Goal: Information Seeking & Learning: Find specific fact

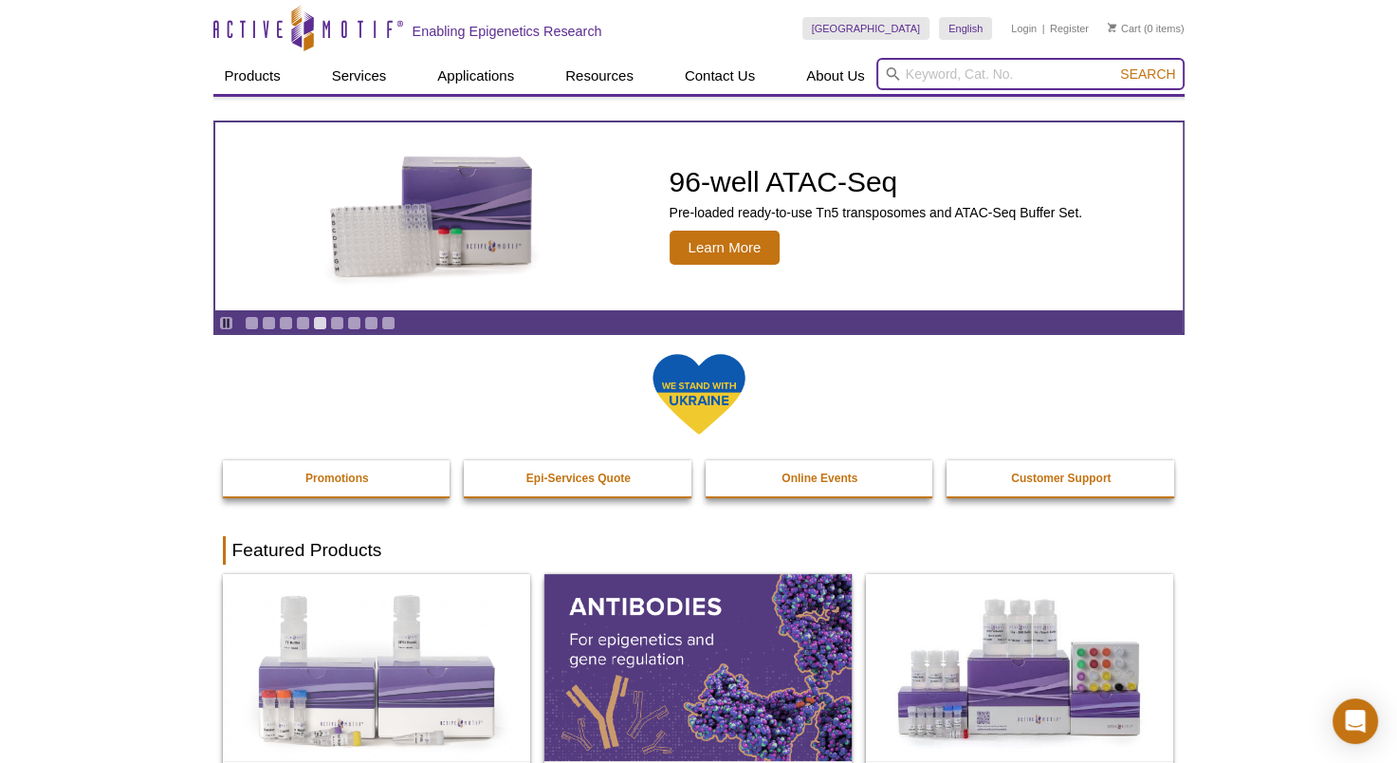
click at [938, 77] on input "search" at bounding box center [1030, 74] width 308 height 32
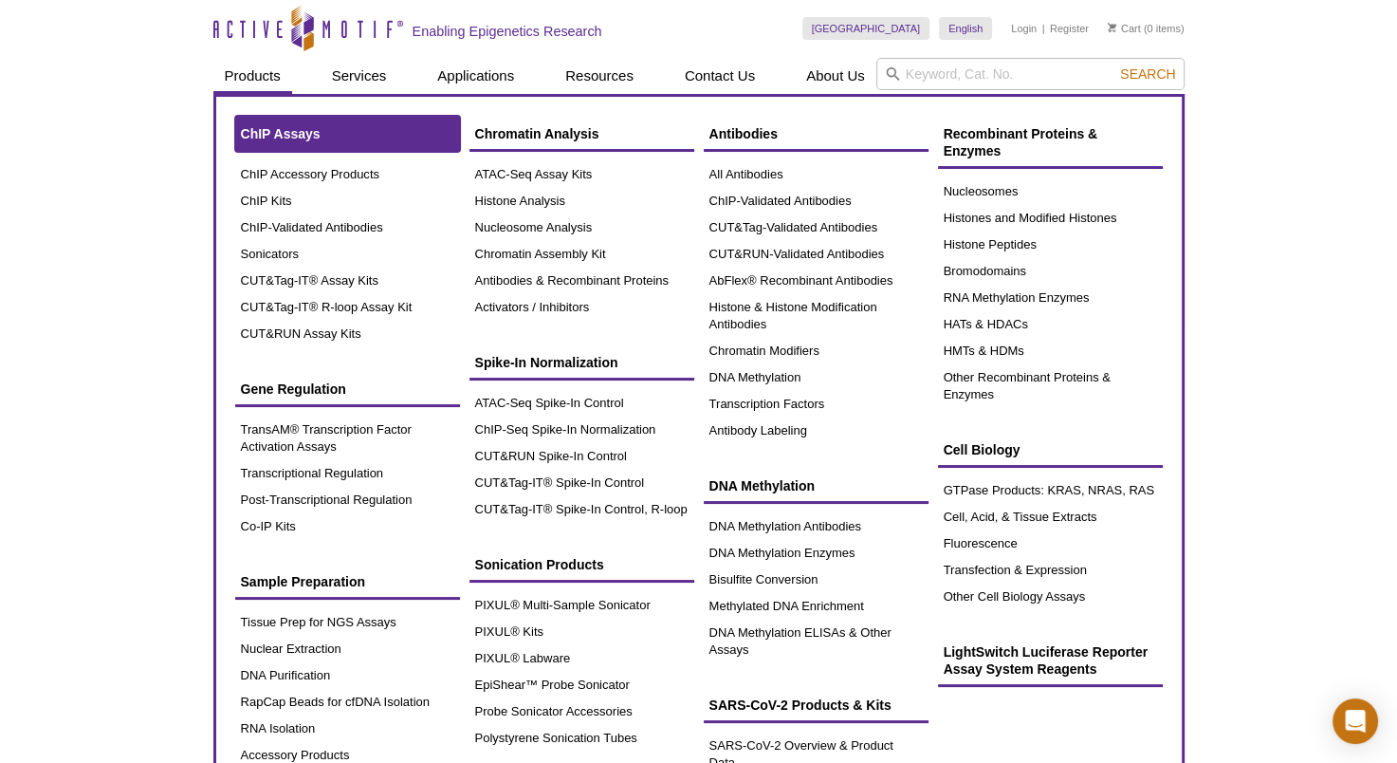
click at [279, 131] on span "ChIP Assays" at bounding box center [281, 133] width 80 height 15
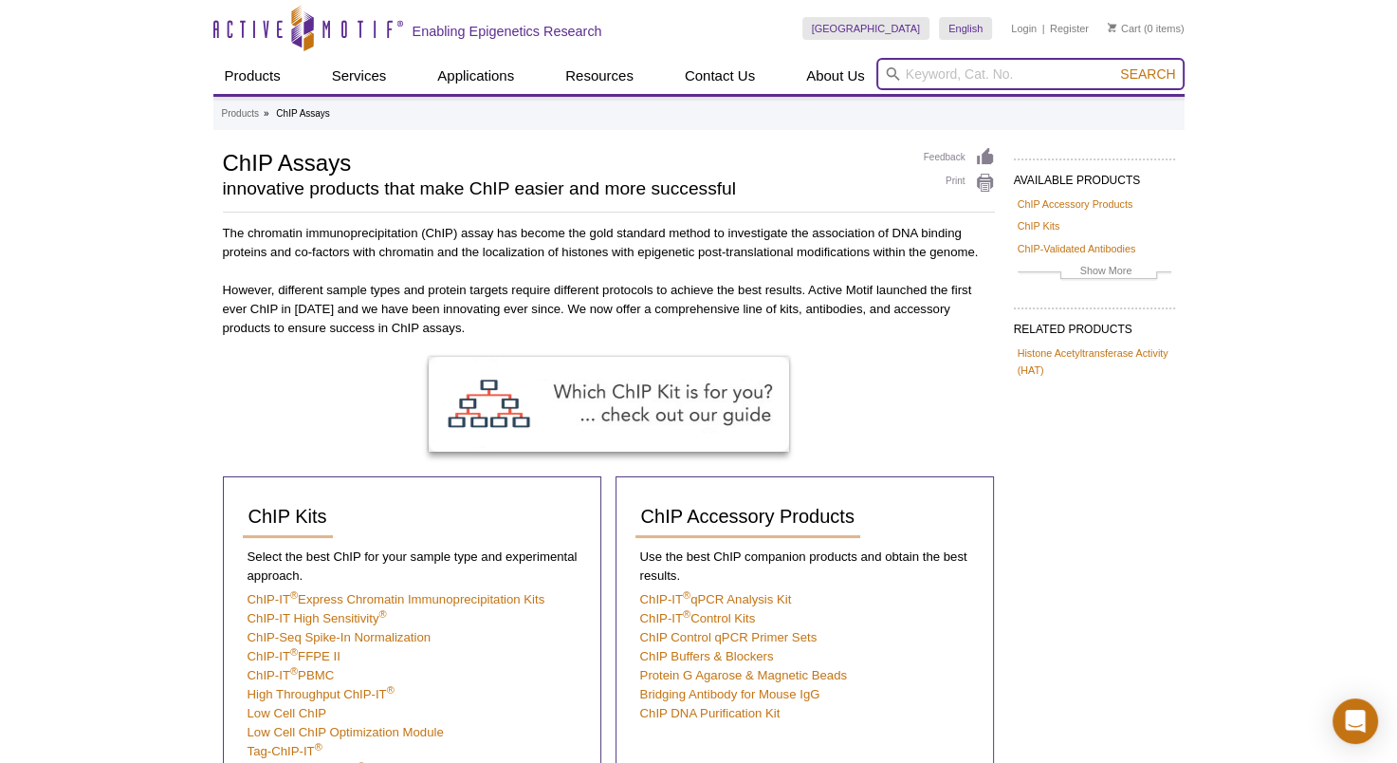
click at [955, 75] on input "search" at bounding box center [1030, 74] width 308 height 32
click at [911, 68] on input "search" at bounding box center [1030, 74] width 308 height 32
paste input "53009"
type input "53009"
click at [1114, 65] on button "Search" at bounding box center [1147, 73] width 66 height 17
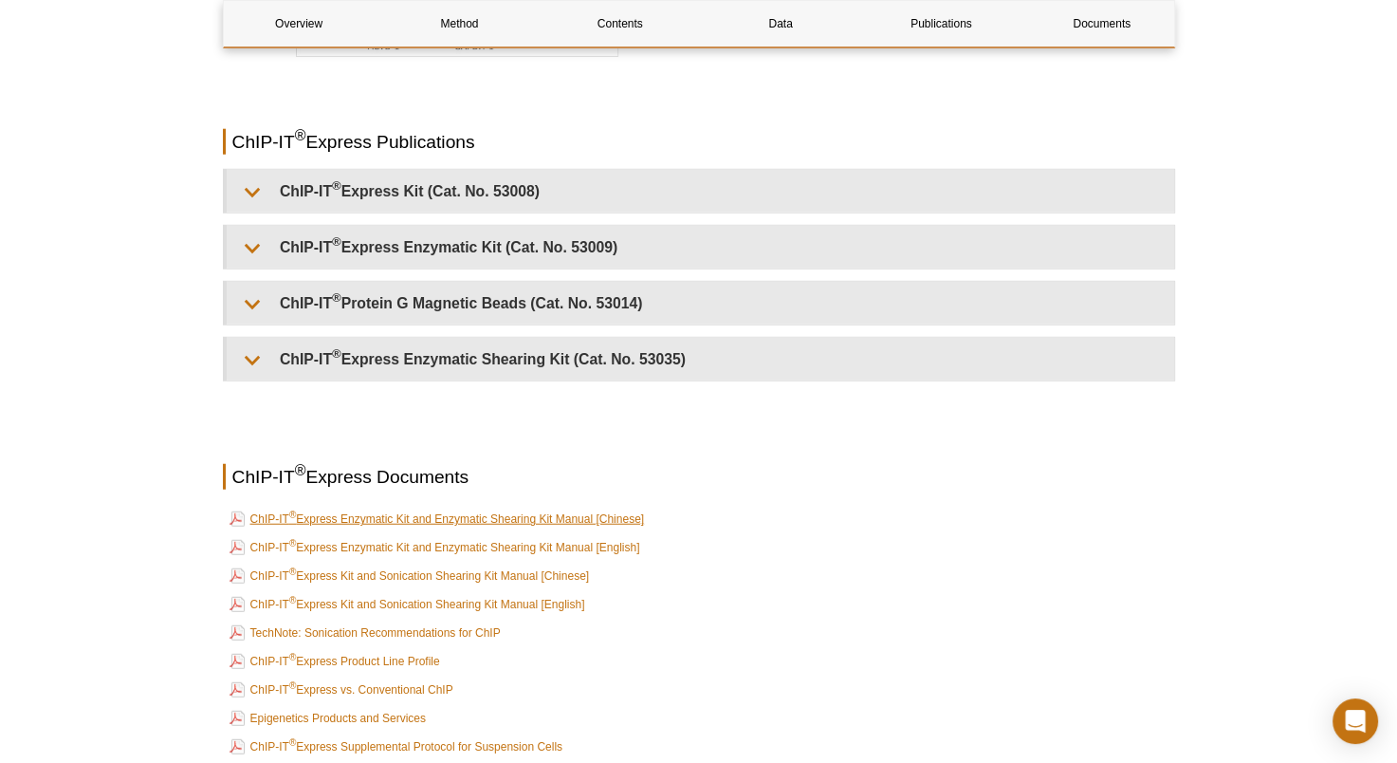
scroll to position [4742, 0]
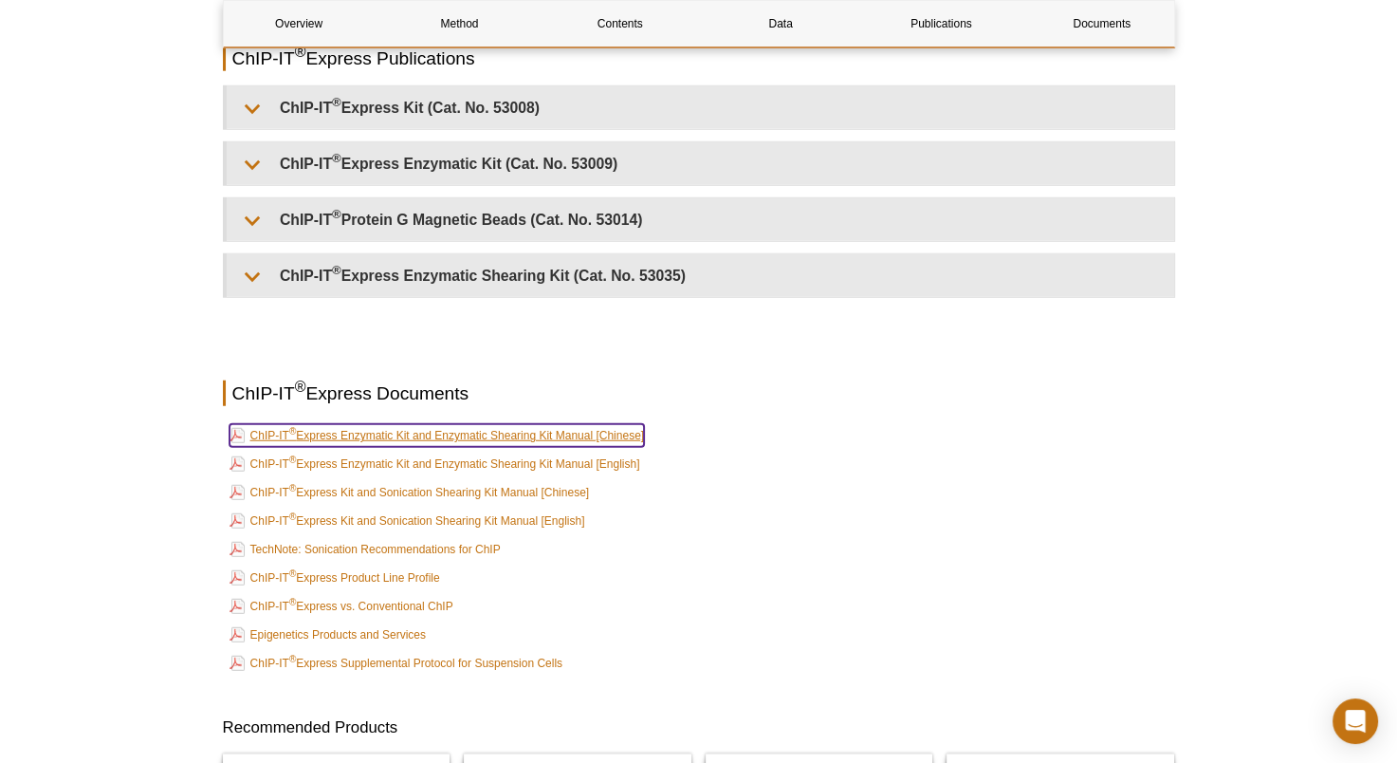
click at [608, 431] on link "ChIP-IT ® Express Enzymatic Kit and Enzymatic Shearing Kit Manual [Chinese]" at bounding box center [437, 435] width 415 height 23
